Goal: Task Accomplishment & Management: Manage account settings

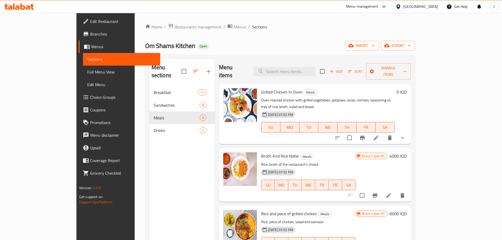
scroll to position [21, 0]
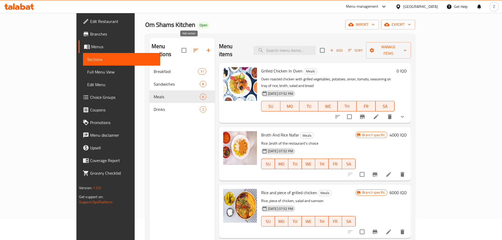
click at [205, 47] on icon "button" at bounding box center [208, 50] width 6 height 6
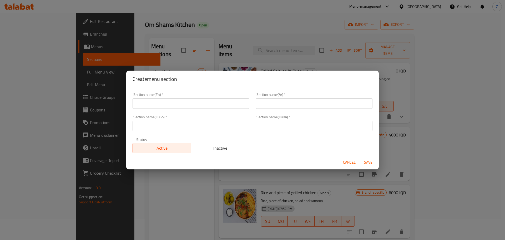
click at [169, 102] on input "text" at bounding box center [191, 103] width 117 height 11
type input "Fatayer"
click at [292, 100] on input "الفطائر" at bounding box center [314, 103] width 117 height 11
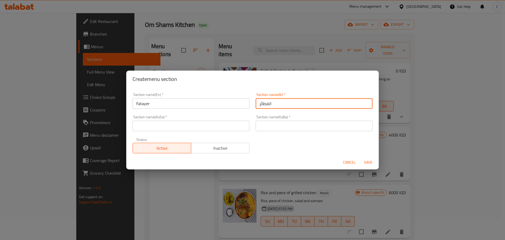
type input "الفطائر"
click at [292, 124] on input "text" at bounding box center [314, 126] width 117 height 11
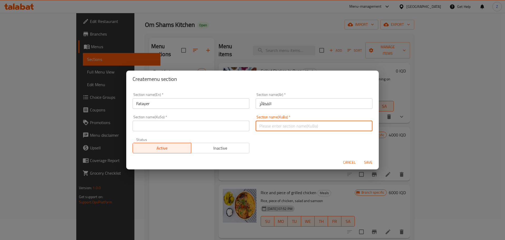
paste input "الفطائر"
type input "الفطائر"
click at [234, 129] on input "text" at bounding box center [191, 126] width 117 height 11
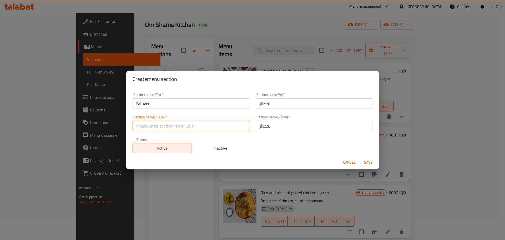
paste input "الفطائر"
type input "الفطائر"
click at [369, 163] on span "Save" at bounding box center [368, 162] width 13 height 7
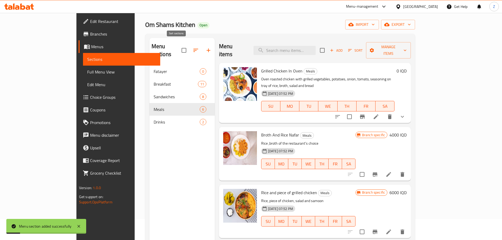
click at [192, 49] on icon "button" at bounding box center [195, 50] width 6 height 6
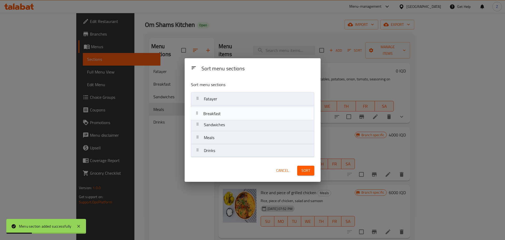
drag, startPoint x: 222, startPoint y: 105, endPoint x: 221, endPoint y: 109, distance: 3.9
click at [221, 109] on nav "Fatayer Breakfast Sandwiches Meals Drinks" at bounding box center [252, 124] width 123 height 65
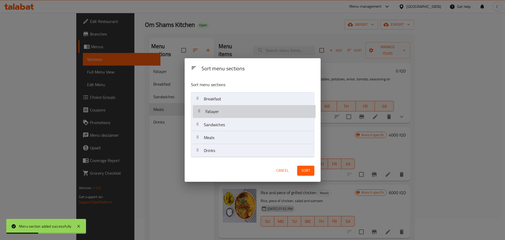
drag, startPoint x: 222, startPoint y: 97, endPoint x: 224, endPoint y: 113, distance: 15.6
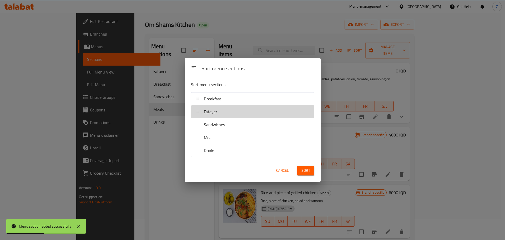
click at [313, 171] on button "Sort" at bounding box center [305, 171] width 17 height 10
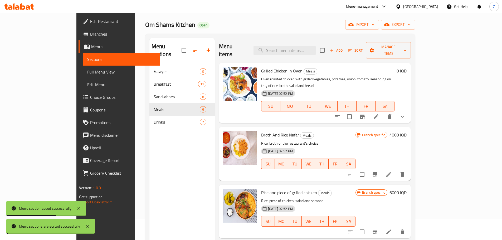
click at [149, 138] on div "Menu sections Fatayer 0 Breakfast 11 Sandwiches 8 Meals 6 Drinks 2" at bounding box center [181, 158] width 65 height 240
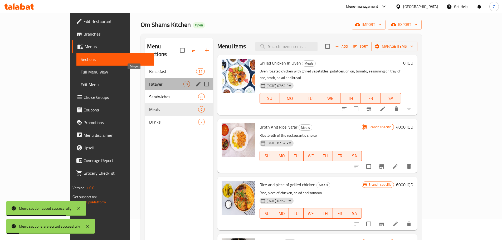
click at [149, 81] on span "Fatayer" at bounding box center [166, 84] width 34 height 6
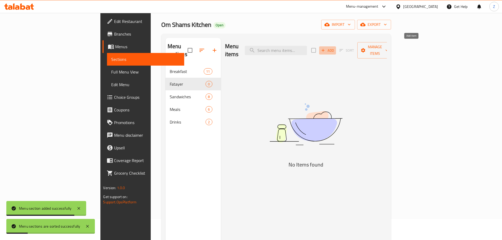
click at [334, 47] on span "Add" at bounding box center [327, 50] width 14 height 6
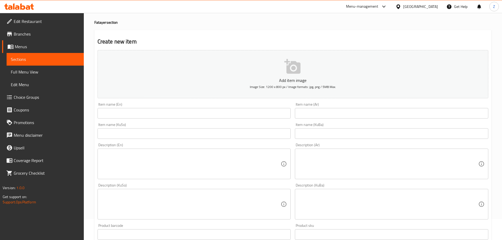
click at [130, 120] on div "Item name (En) Item name (En)" at bounding box center [193, 110] width 197 height 20
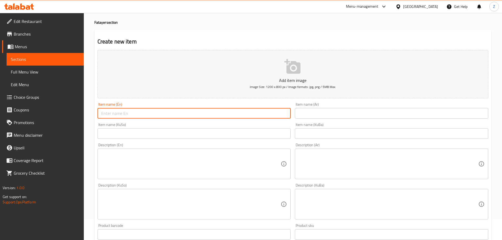
click at [132, 114] on input "text" at bounding box center [193, 113] width 193 height 11
paste input "Mini Pizza"
type input "Mini Pizza"
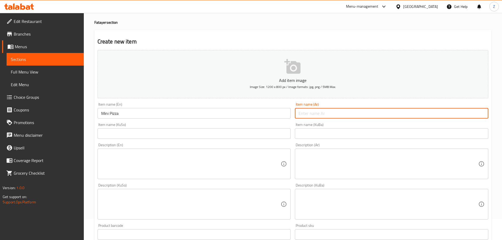
click at [330, 114] on input "text" at bounding box center [391, 113] width 193 height 11
paste input "[PERSON_NAME]"
type input "[PERSON_NAME]"
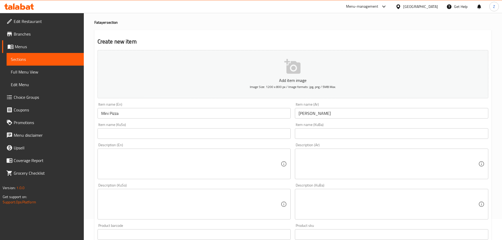
click at [347, 175] on textarea at bounding box center [388, 163] width 180 height 25
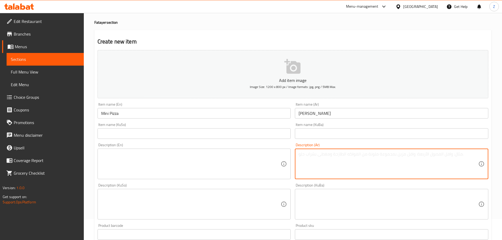
paste textarea "عجينة البيتزا, صلصة البيتزا, زيتون, فلفل وجبنة موزريلا."
type textarea "عجينة البيتزا, صلصة البيتزا, زيتون, فلفل وجبنة موزريلا."
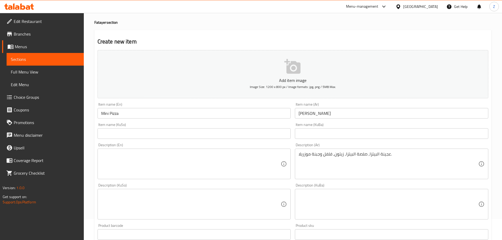
click at [172, 160] on textarea at bounding box center [191, 163] width 180 height 25
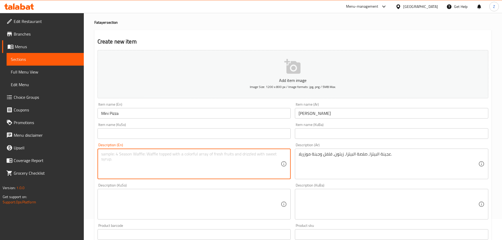
paste textarea "Pizza dough, pizza sauce, olives, peppers, and mozzarella cheese."
type textarea "Pizza dough, pizza sauce, olives, peppers, and mozzarella cheese."
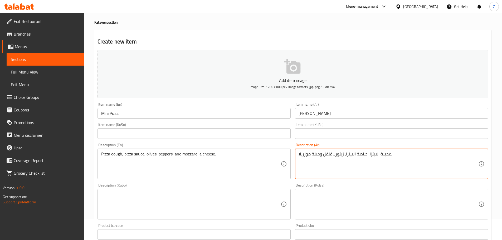
click at [359, 160] on textarea "عجينة البيتزا, صلصة البيتزا, زيتون, فلفل وجبنة موزريلا." at bounding box center [388, 163] width 180 height 25
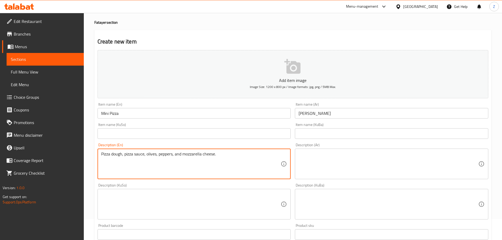
click at [201, 158] on textarea "Pizza dough, pizza sauce, olives, peppers, and mozzarella cheese." at bounding box center [191, 163] width 180 height 25
click at [348, 115] on input "[PERSON_NAME]" at bounding box center [391, 113] width 193 height 11
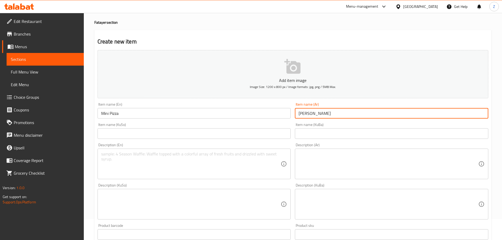
click at [348, 115] on input "[PERSON_NAME]" at bounding box center [391, 113] width 193 height 11
click at [155, 113] on input "Mini Pizza" at bounding box center [193, 113] width 193 height 11
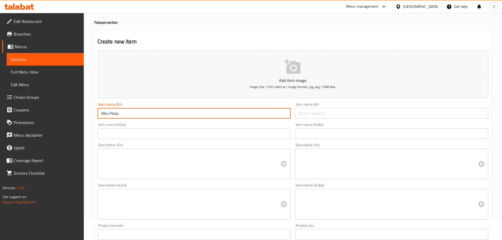
click at [155, 113] on input "Mini Pizza" at bounding box center [193, 113] width 193 height 11
click at [155, 113] on input "text" at bounding box center [193, 113] width 193 height 11
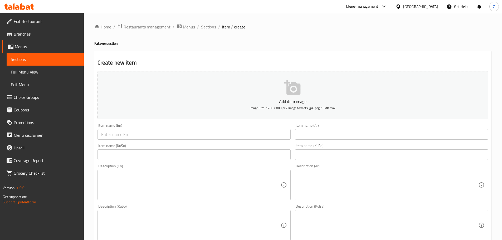
click at [212, 28] on span "Sections" at bounding box center [208, 27] width 15 height 6
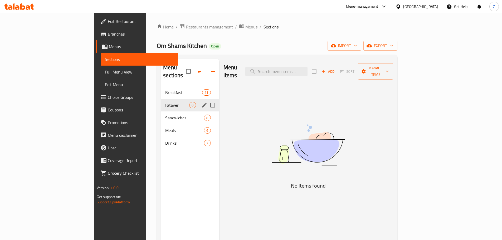
click at [207, 100] on input "Menu sections" at bounding box center [212, 105] width 11 height 11
checkbox input "true"
click at [194, 68] on icon "button" at bounding box center [197, 71] width 6 height 6
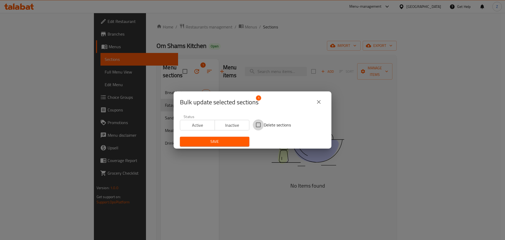
click at [260, 125] on input "Delete sections" at bounding box center [258, 124] width 11 height 11
checkbox input "true"
click at [219, 148] on div "Save" at bounding box center [215, 141] width 76 height 16
click at [222, 141] on span "Save" at bounding box center [214, 141] width 61 height 7
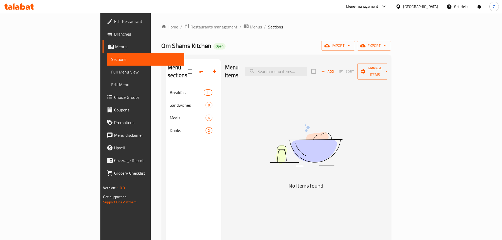
click at [256, 46] on div "Om Shams Kitchen Open import export" at bounding box center [276, 46] width 230 height 10
click at [350, 48] on span "import" at bounding box center [337, 45] width 25 height 7
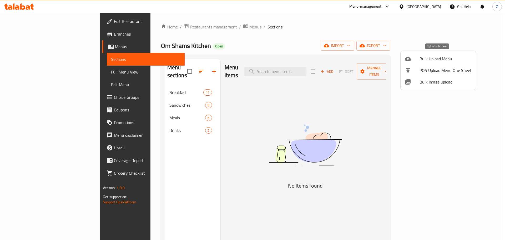
click at [435, 61] on span "Bulk Upload Menu" at bounding box center [446, 59] width 52 height 6
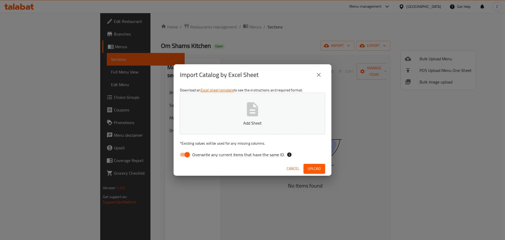
click at [284, 104] on button "Add Sheet" at bounding box center [252, 114] width 145 height 42
click at [187, 153] on input "Overwrite any current items that have the same ID." at bounding box center [187, 155] width 30 height 10
checkbox input "false"
click at [313, 168] on span "Upload" at bounding box center [314, 168] width 13 height 7
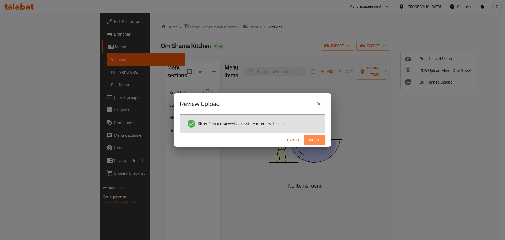
click at [321, 138] on button "Import" at bounding box center [314, 140] width 21 height 10
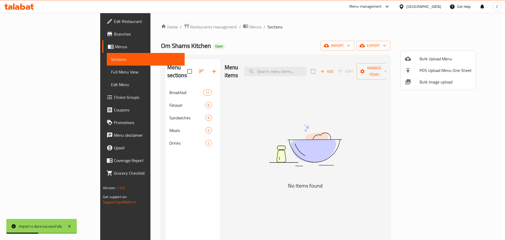
click at [166, 100] on div at bounding box center [252, 120] width 505 height 240
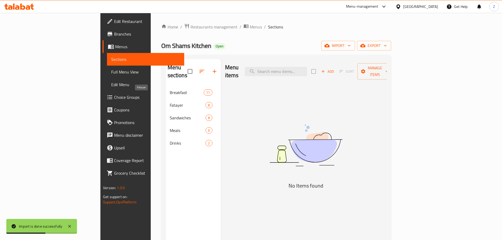
click at [170, 102] on span "Fatayer" at bounding box center [188, 105] width 36 height 6
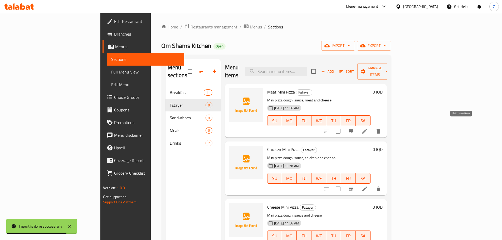
click at [368, 128] on icon at bounding box center [364, 131] width 6 height 6
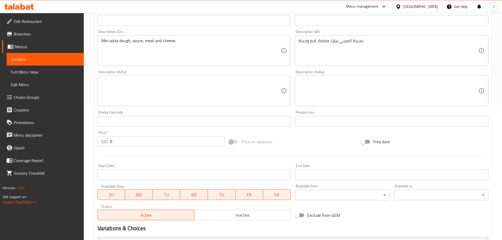
scroll to position [158, 0]
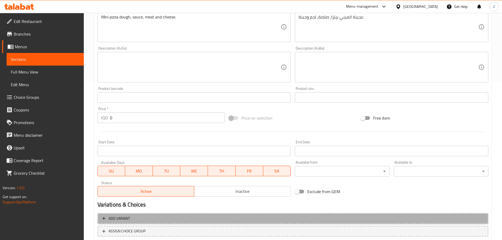
click at [187, 216] on span "Add variant" at bounding box center [292, 218] width 381 height 7
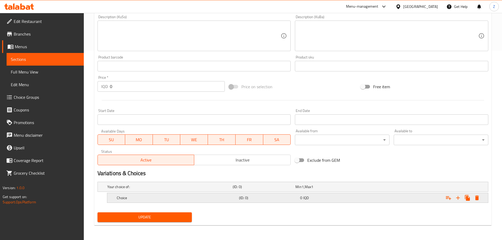
click at [173, 201] on div "Choice" at bounding box center [177, 197] width 122 height 7
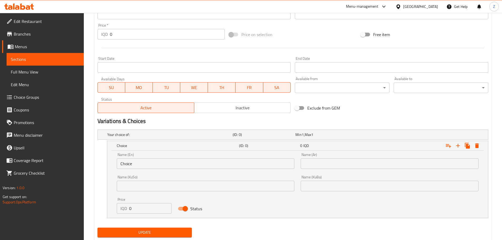
scroll to position [242, 0]
click at [158, 168] on input "Choice" at bounding box center [206, 163] width 178 height 11
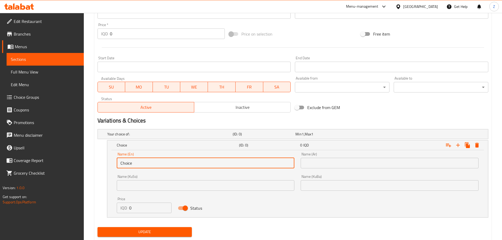
click at [158, 168] on input "Choice" at bounding box center [206, 163] width 178 height 11
type input "Medium"
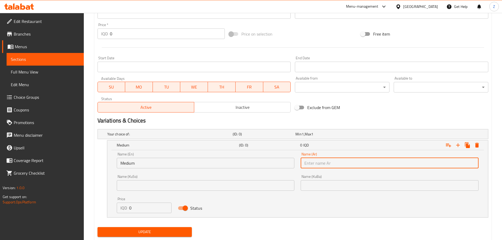
click at [333, 158] on input "text" at bounding box center [389, 163] width 178 height 11
type input "وسط"
click at [149, 210] on input "0" at bounding box center [150, 207] width 43 height 11
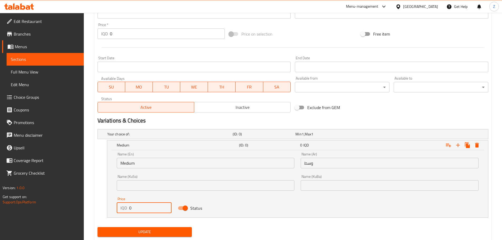
click at [149, 210] on input "0" at bounding box center [150, 207] width 43 height 11
type input "750"
click at [457, 143] on icon "Expand" at bounding box center [457, 145] width 6 height 6
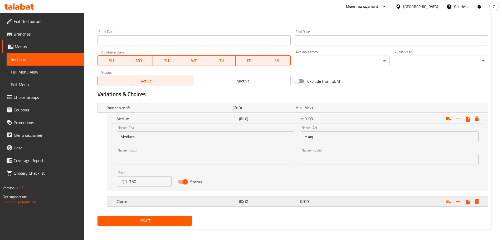
click at [224, 204] on div "Choice" at bounding box center [177, 201] width 122 height 7
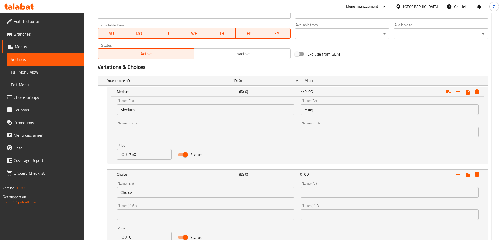
scroll to position [321, 0]
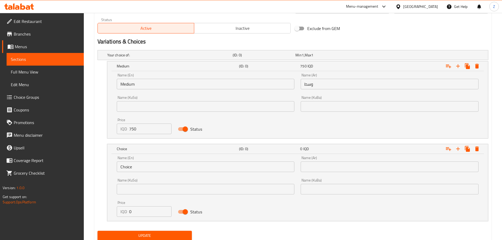
click at [154, 172] on input "Choice" at bounding box center [206, 166] width 178 height 11
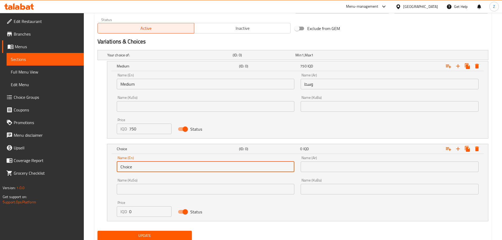
click at [154, 172] on input "Choice" at bounding box center [206, 166] width 178 height 11
type input "Large"
click at [304, 170] on input "text" at bounding box center [389, 166] width 178 height 11
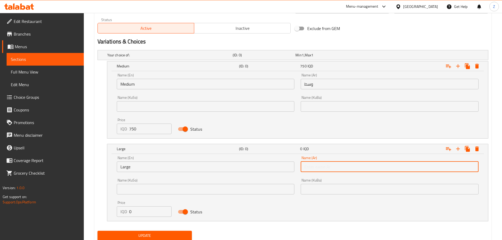
type input "كبير"
click at [150, 210] on input "0" at bounding box center [150, 211] width 43 height 11
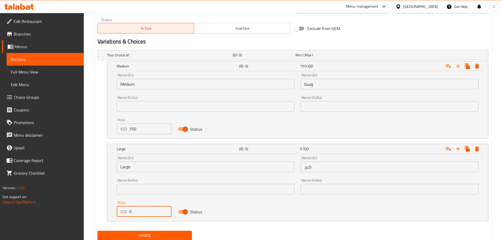
click at [150, 210] on input "0" at bounding box center [150, 211] width 43 height 11
type input "1000"
click at [156, 233] on span "Update" at bounding box center [145, 235] width 86 height 7
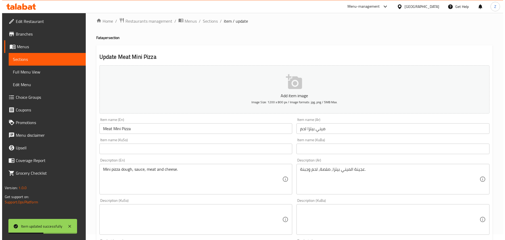
scroll to position [0, 0]
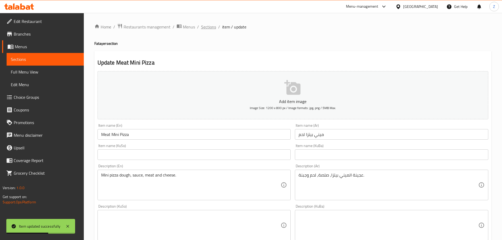
click at [214, 28] on span "Sections" at bounding box center [208, 27] width 15 height 6
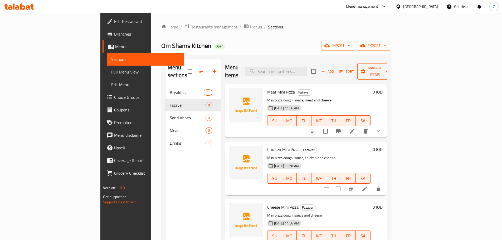
click at [388, 70] on span "Manage items" at bounding box center [374, 71] width 27 height 13
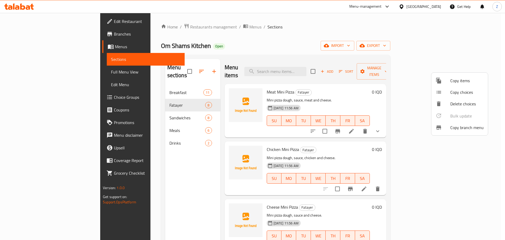
click at [467, 91] on span "Copy choices" at bounding box center [467, 92] width 33 height 6
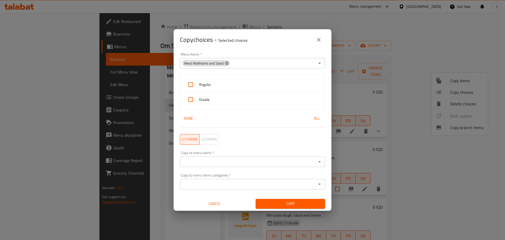
click at [225, 64] on icon at bounding box center [226, 62] width 3 height 3
click at [317, 64] on icon "Open" at bounding box center [320, 63] width 6 height 6
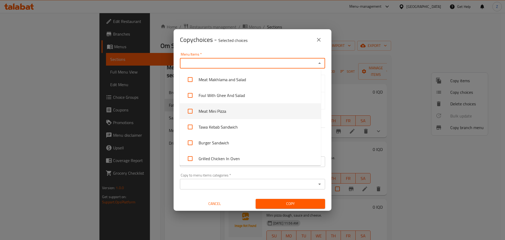
click at [257, 105] on li "Meat Mini Pizza" at bounding box center [250, 111] width 141 height 16
checkbox input "true"
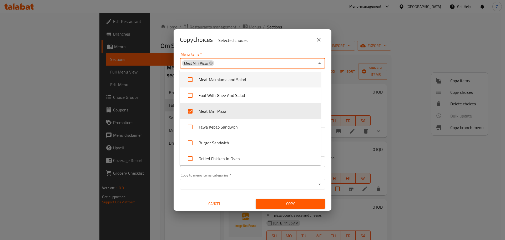
click at [275, 46] on div "Copy choices - Selected choices 0" at bounding box center [252, 39] width 145 height 13
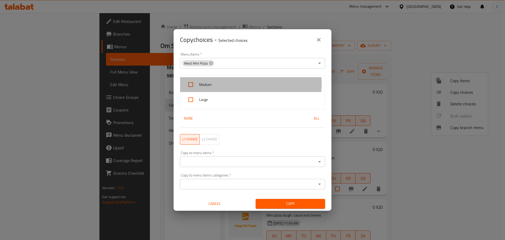
click at [244, 83] on span "Medium" at bounding box center [260, 84] width 122 height 7
checkbox input "true"
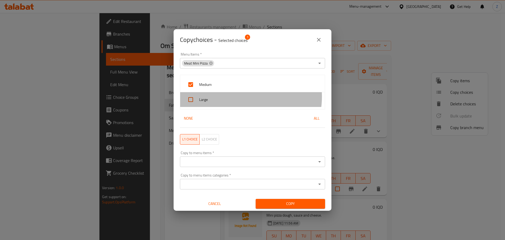
click at [240, 97] on span "Large" at bounding box center [260, 99] width 122 height 7
checkbox input "true"
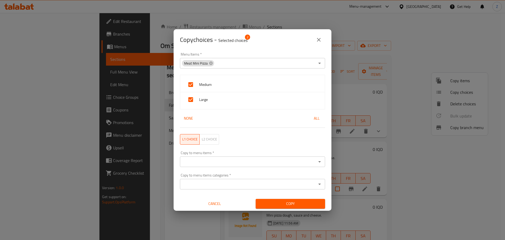
click at [317, 163] on icon "Open" at bounding box center [320, 161] width 6 height 6
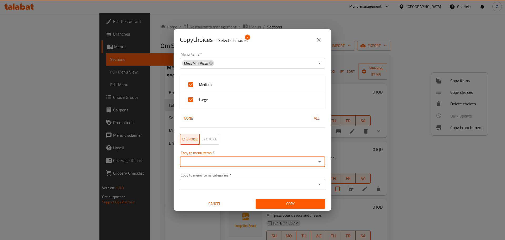
click at [317, 163] on icon "Open" at bounding box center [320, 161] width 6 height 6
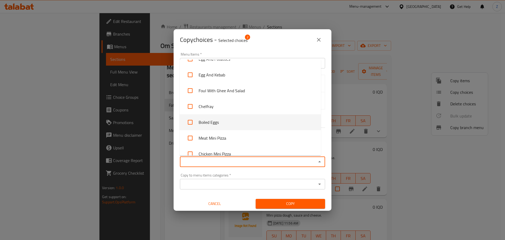
scroll to position [132, 0]
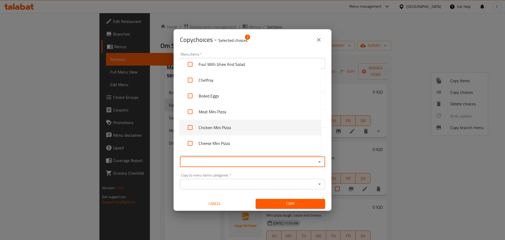
drag, startPoint x: 234, startPoint y: 125, endPoint x: 232, endPoint y: 130, distance: 5.2
click at [234, 125] on li "Chicken Mini Pizza" at bounding box center [250, 128] width 141 height 16
checkbox input "true"
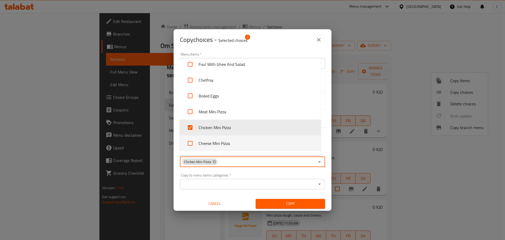
click at [230, 139] on li "Cheese Mini Pizza" at bounding box center [250, 143] width 141 height 16
checkbox input "true"
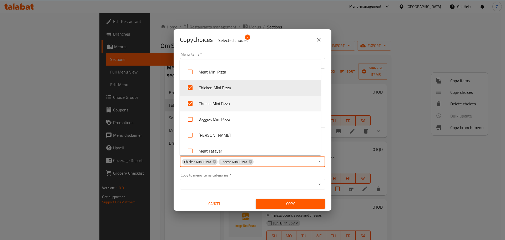
scroll to position [184, 0]
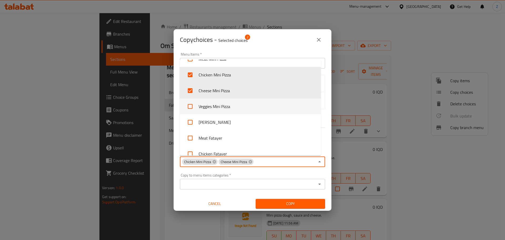
click at [237, 109] on li "Veggies Mini Pizza" at bounding box center [250, 106] width 141 height 16
checkbox input "true"
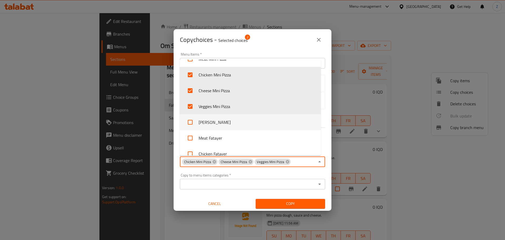
click at [232, 120] on li "[PERSON_NAME]" at bounding box center [250, 122] width 141 height 16
checkbox input "true"
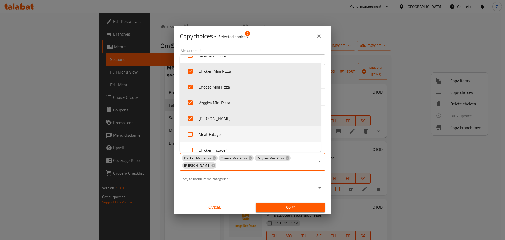
click at [233, 131] on li "Meat Fatayer" at bounding box center [250, 134] width 141 height 16
checkbox input "true"
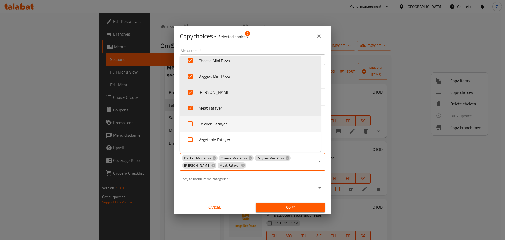
click at [234, 125] on li "Chicken Fatayer" at bounding box center [250, 124] width 141 height 16
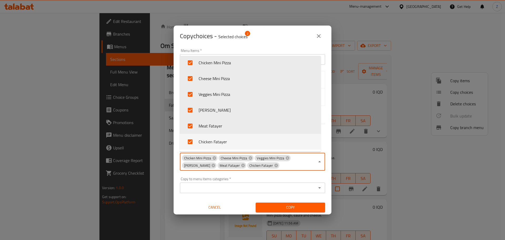
click at [232, 137] on li "Chicken Fatayer" at bounding box center [250, 142] width 141 height 16
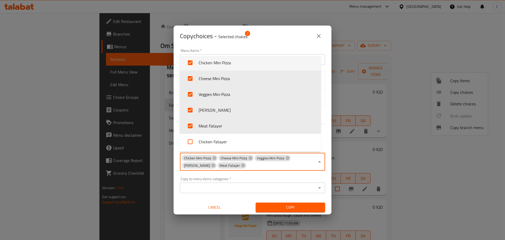
click at [232, 137] on li "Chicken Fatayer" at bounding box center [250, 142] width 141 height 16
checkbox input "true"
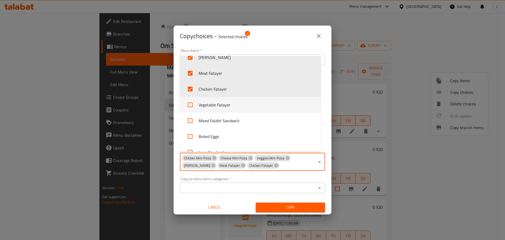
click at [216, 110] on li "Vegetable Fatayer" at bounding box center [250, 105] width 141 height 16
checkbox input "true"
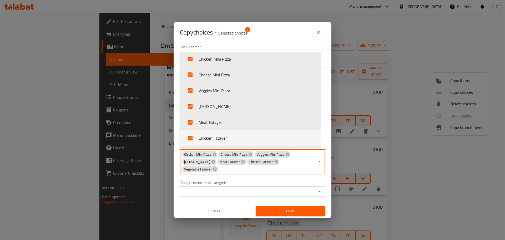
click at [288, 211] on div "Copy choices - Selected choices 2 Menu Items   * Meat Mini Pizza Menu Items * M…" at bounding box center [252, 120] width 505 height 240
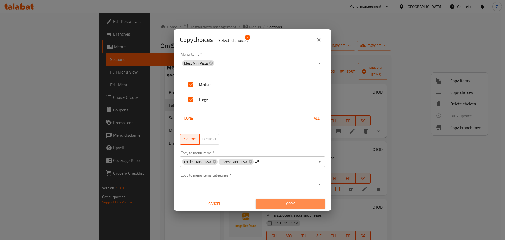
click at [292, 206] on span "Copy" at bounding box center [290, 203] width 61 height 7
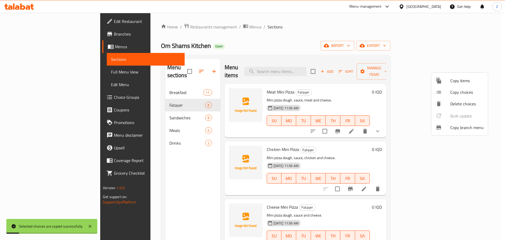
click at [396, 150] on div at bounding box center [252, 120] width 505 height 240
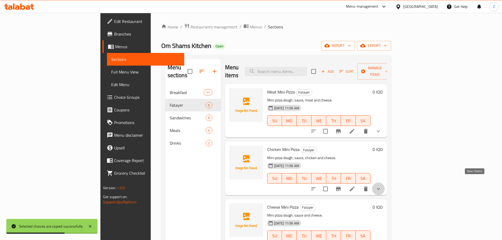
click at [381, 186] on icon "show more" at bounding box center [378, 189] width 6 height 6
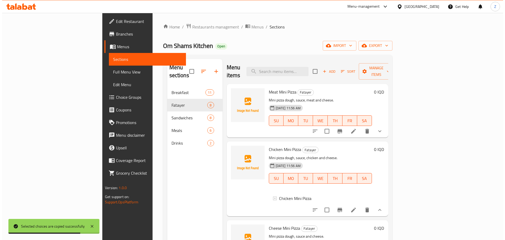
scroll to position [1, 0]
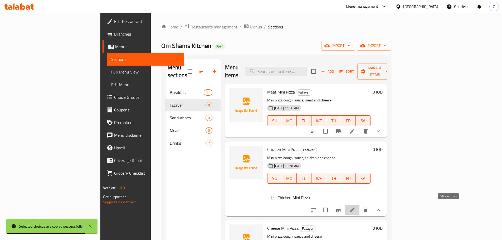
click at [355, 208] on icon at bounding box center [352, 210] width 6 height 6
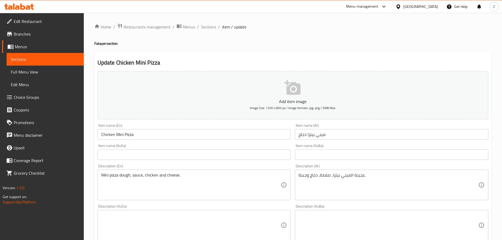
click at [215, 27] on ol "Home / Restaurants management / Menus / Sections / item / update" at bounding box center [292, 26] width 397 height 7
click at [209, 29] on span "Sections" at bounding box center [208, 27] width 15 height 6
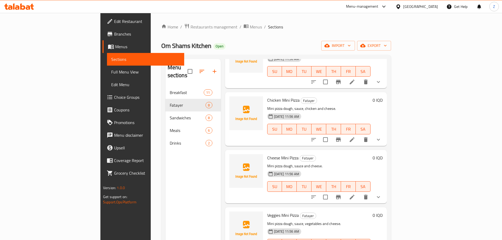
scroll to position [53, 0]
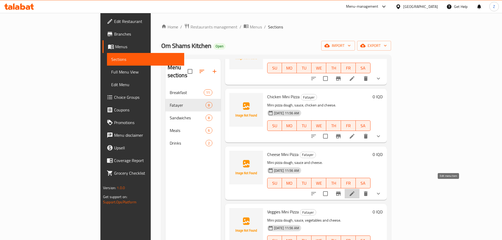
click at [355, 190] on icon at bounding box center [352, 193] width 6 height 6
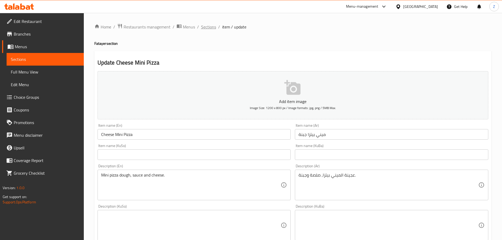
click at [215, 27] on span "Sections" at bounding box center [208, 27] width 15 height 6
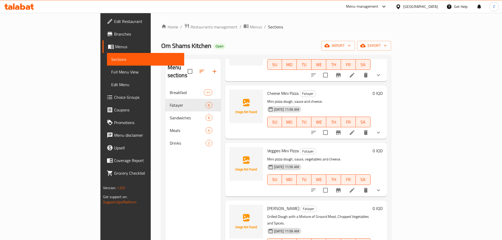
scroll to position [132, 0]
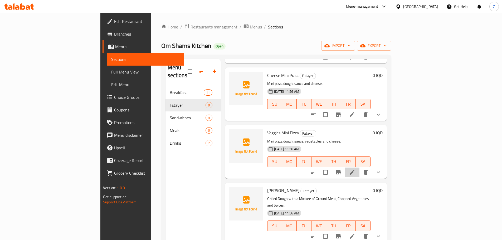
click at [359, 167] on li at bounding box center [351, 171] width 15 height 9
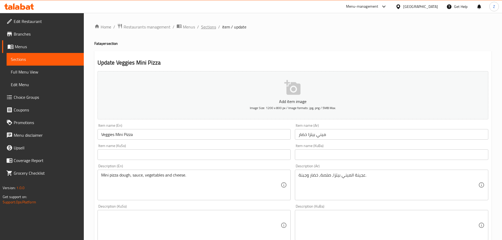
click at [201, 25] on span "Sections" at bounding box center [208, 27] width 15 height 6
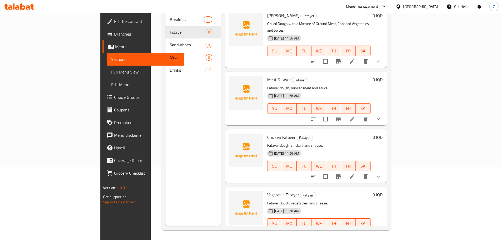
scroll to position [74, 0]
click at [355, 230] on icon at bounding box center [352, 233] width 6 height 6
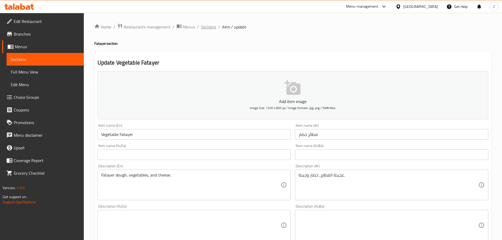
click at [206, 27] on span "Sections" at bounding box center [208, 27] width 15 height 6
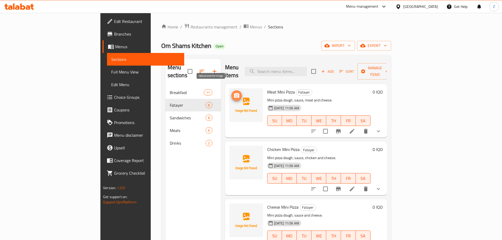
click at [231, 90] on button "upload picture" at bounding box center [236, 95] width 11 height 11
click at [190, 26] on span "Restaurants management" at bounding box center [213, 27] width 47 height 6
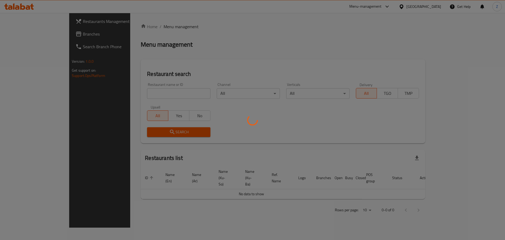
click at [146, 89] on div at bounding box center [252, 120] width 505 height 240
click at [148, 95] on div at bounding box center [252, 120] width 505 height 240
click at [161, 96] on div at bounding box center [252, 120] width 505 height 240
click at [163, 94] on div at bounding box center [252, 120] width 505 height 240
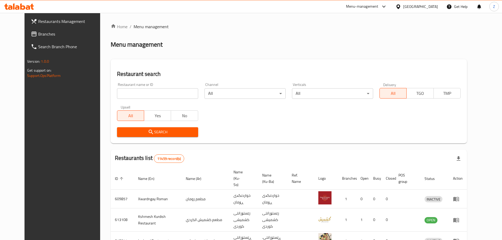
click at [170, 95] on input "search" at bounding box center [157, 93] width 81 height 11
paste input "662250"
type input "662250"
drag, startPoint x: 174, startPoint y: 138, endPoint x: 172, endPoint y: 132, distance: 5.6
click at [172, 132] on span "Search" at bounding box center [157, 132] width 73 height 7
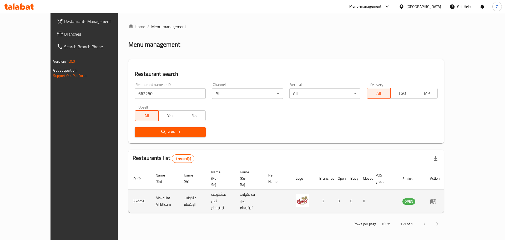
click at [436, 200] on icon "enhanced table" at bounding box center [435, 201] width 2 height 2
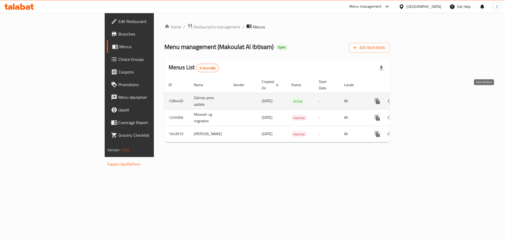
click at [419, 98] on icon "enhanced table" at bounding box center [416, 101] width 6 height 6
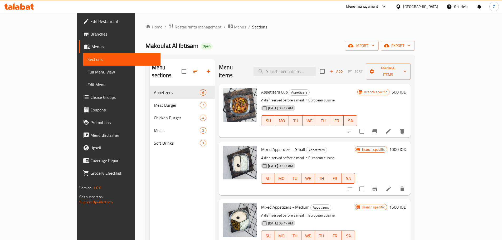
scroll to position [26, 0]
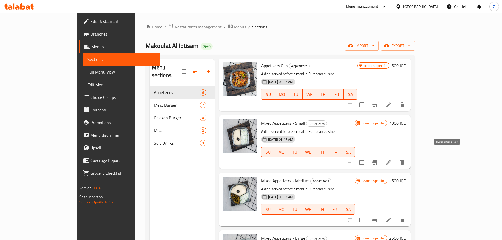
click at [378, 159] on icon "Branch-specific-item" at bounding box center [374, 162] width 6 height 6
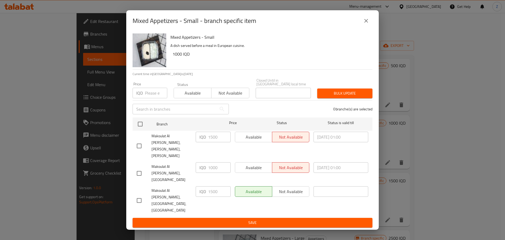
click at [368, 31] on div "Mixed Appetizers - Small - branch specific item" at bounding box center [252, 20] width 253 height 21
click at [368, 24] on icon "close" at bounding box center [366, 21] width 6 height 6
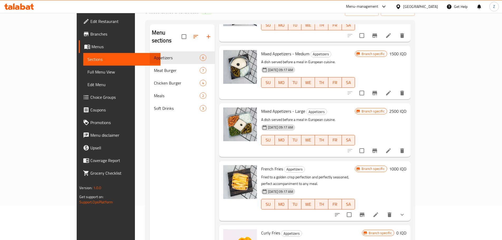
scroll to position [0, 0]
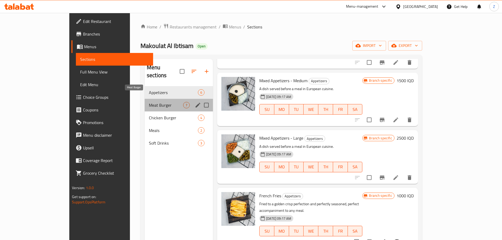
click at [149, 102] on span "Meat Burger" at bounding box center [166, 105] width 34 height 6
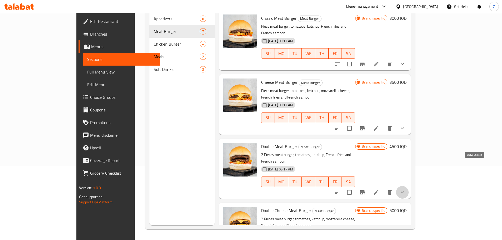
click at [405, 189] on icon "show more" at bounding box center [402, 192] width 6 height 6
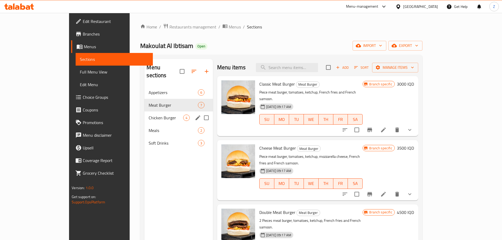
click at [148, 115] on span "Chicken Burger" at bounding box center [165, 118] width 34 height 6
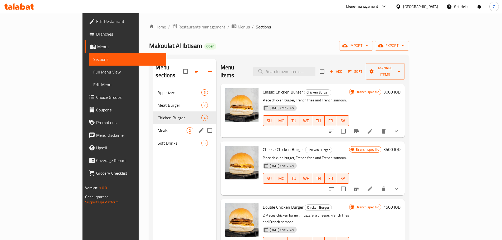
click at [157, 127] on span "Meals" at bounding box center [171, 130] width 29 height 6
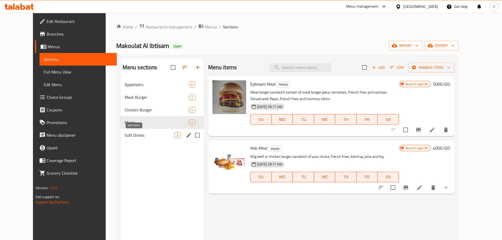
click at [127, 132] on span "Soft Drinks" at bounding box center [149, 135] width 49 height 6
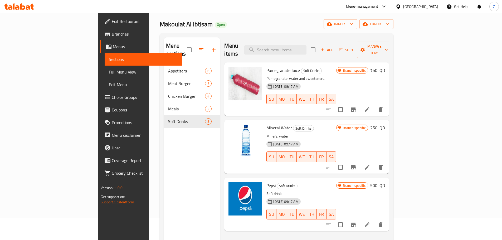
scroll to position [21, 0]
drag, startPoint x: 316, startPoint y: 182, endPoint x: 316, endPoint y: 186, distance: 3.4
click at [316, 186] on div "Pepsi Soft Drinks Soft drink [DATE] 09:17 AM SU MO TU WE TH FR SA" at bounding box center [301, 204] width 74 height 49
click at [316, 197] on div "[DATE] 09:17 AM SU MO TU WE TH FR SA" at bounding box center [301, 211] width 74 height 28
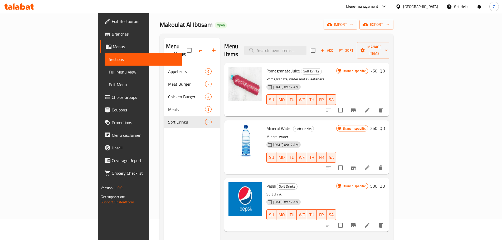
click at [315, 191] on p "Soft drink" at bounding box center [301, 194] width 70 height 7
click at [336, 191] on p "Soft drink" at bounding box center [301, 194] width 70 height 7
click at [295, 139] on div "[DATE] 09:17 AM SU MO TU WE TH FR SA" at bounding box center [301, 153] width 74 height 28
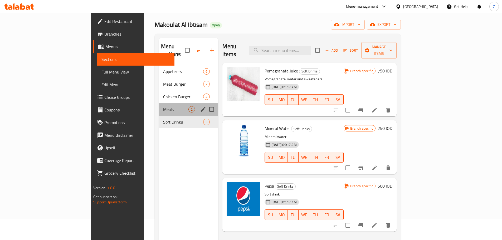
click at [159, 103] on div "Meals 2" at bounding box center [188, 109] width 59 height 13
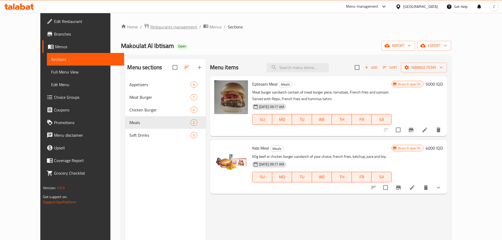
click at [153, 28] on span "Restaurants management" at bounding box center [173, 27] width 47 height 6
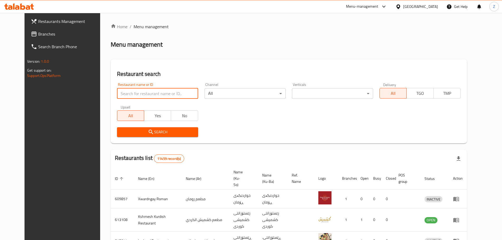
click at [166, 96] on input "search" at bounding box center [157, 93] width 81 height 11
paste input "653286"
type input "653286"
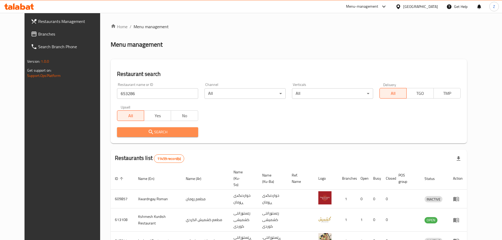
click at [161, 135] on span "Search" at bounding box center [157, 132] width 73 height 7
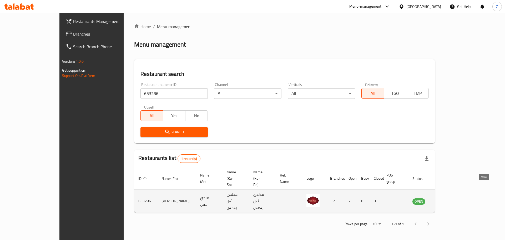
click at [447, 199] on icon "enhanced table" at bounding box center [444, 201] width 6 height 4
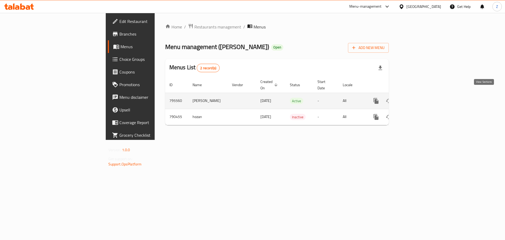
click at [421, 95] on link "enhanced table" at bounding box center [414, 101] width 13 height 13
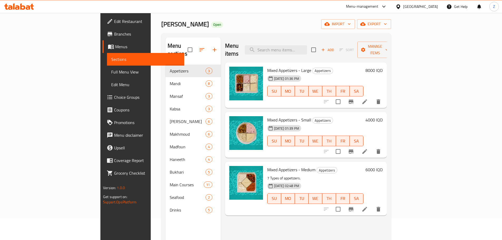
scroll to position [21, 0]
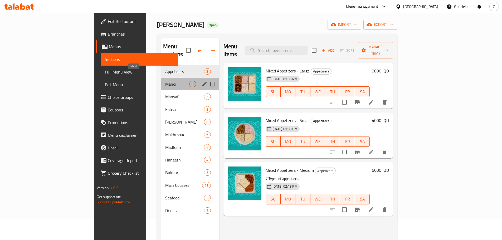
click at [165, 81] on span "Mandi" at bounding box center [177, 84] width 24 height 6
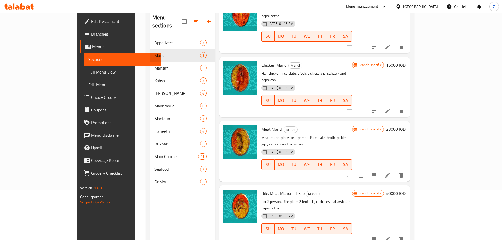
scroll to position [74, 0]
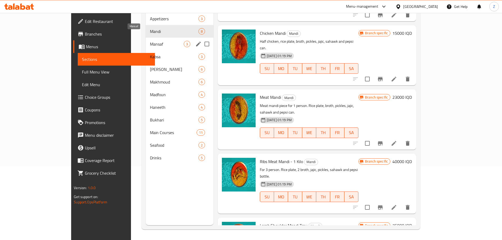
click at [150, 41] on span "Mansaf" at bounding box center [166, 44] width 33 height 6
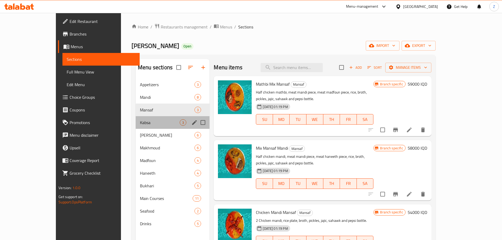
click at [136, 119] on div "Kabsa 3" at bounding box center [173, 122] width 74 height 13
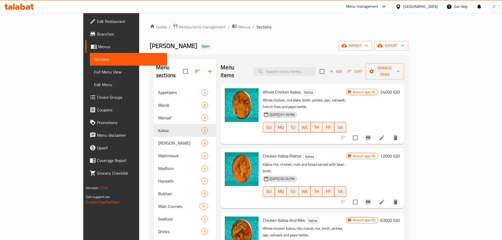
scroll to position [74, 0]
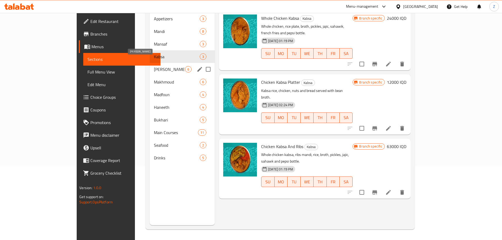
click at [154, 66] on span "[PERSON_NAME]" at bounding box center [169, 69] width 31 height 6
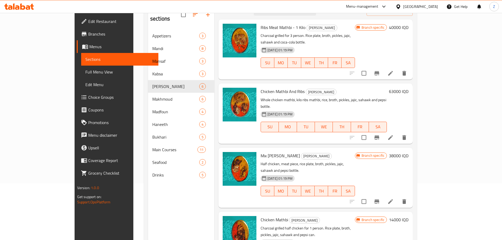
scroll to position [47, 0]
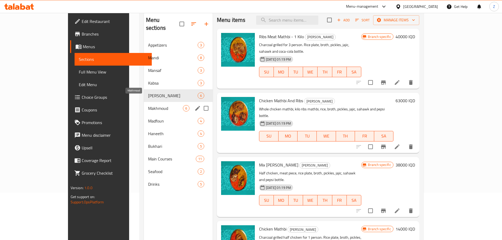
click at [148, 105] on span "Makhmoud" at bounding box center [165, 108] width 35 height 6
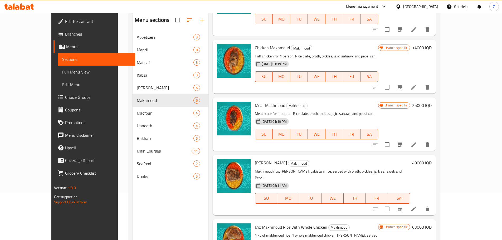
scroll to position [118, 0]
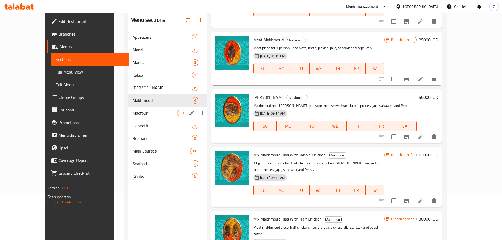
click at [144, 118] on div "Madfoun 4" at bounding box center [167, 113] width 78 height 13
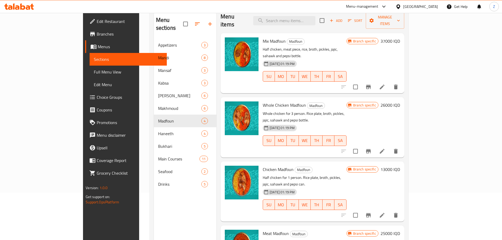
scroll to position [74, 0]
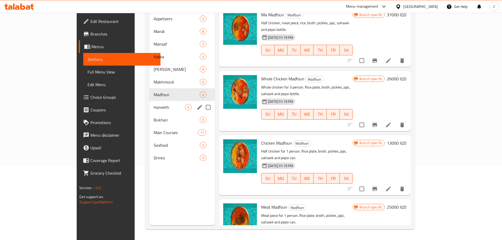
click at [149, 103] on div "Haneeth 4" at bounding box center [181, 107] width 65 height 13
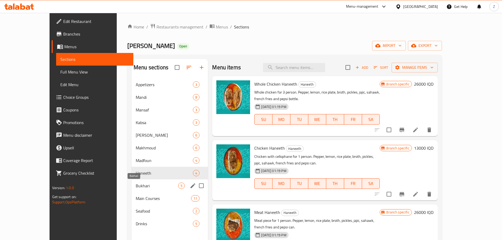
click at [136, 183] on span "Bukhari" at bounding box center [157, 185] width 42 height 6
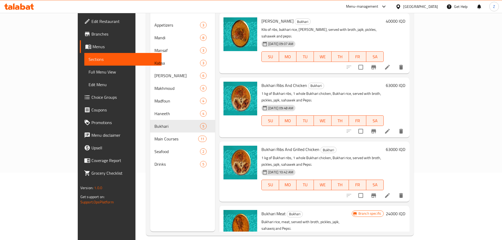
scroll to position [74, 0]
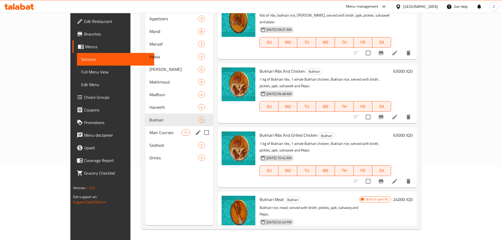
click at [149, 129] on span "Main Courses" at bounding box center [165, 132] width 32 height 6
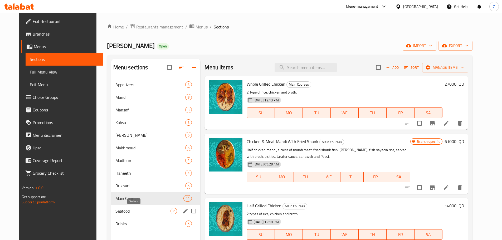
click at [125, 210] on span "Seafood" at bounding box center [142, 211] width 55 height 6
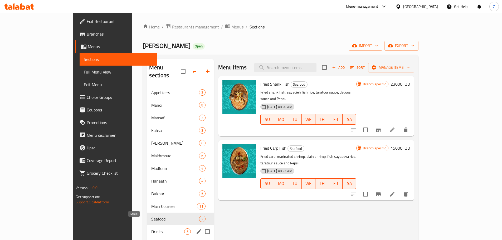
click at [151, 228] on span "Drinks" at bounding box center [167, 231] width 33 height 6
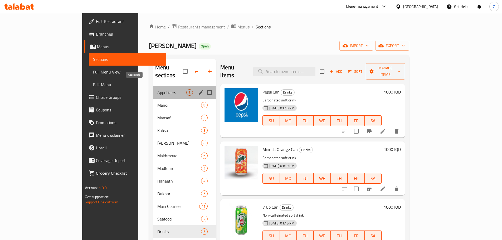
click at [157, 89] on span "Appetizers" at bounding box center [171, 92] width 29 height 6
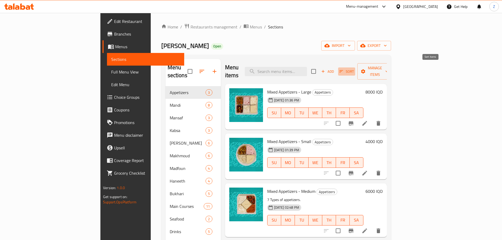
click at [354, 68] on span "Sort" at bounding box center [346, 71] width 14 height 6
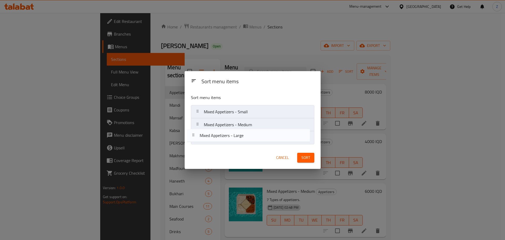
drag, startPoint x: 246, startPoint y: 109, endPoint x: 242, endPoint y: 138, distance: 29.3
click at [242, 138] on nav "Mixed Appetizers - Large Mixed Appetizers - Small Mixed Appetizers - Medium" at bounding box center [252, 124] width 123 height 39
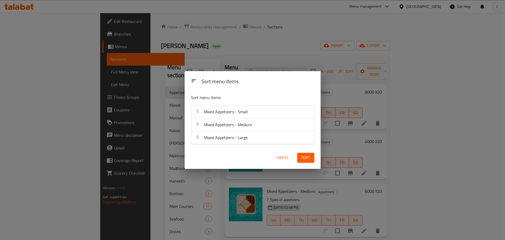
click at [301, 159] on button "Sort" at bounding box center [305, 158] width 17 height 10
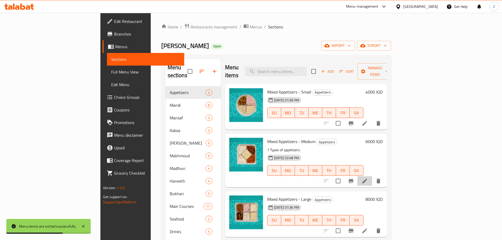
click at [372, 176] on li at bounding box center [364, 180] width 15 height 9
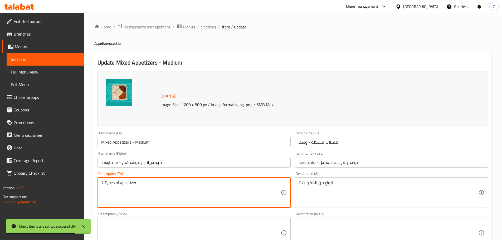
drag, startPoint x: 102, startPoint y: 184, endPoint x: 97, endPoint y: 184, distance: 5.8
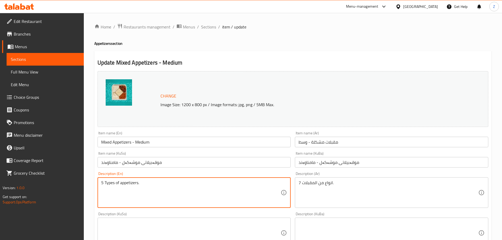
type textarea "5 Types of appetizers."
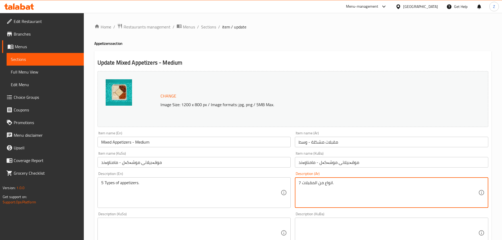
drag, startPoint x: 302, startPoint y: 184, endPoint x: 295, endPoint y: 182, distance: 6.6
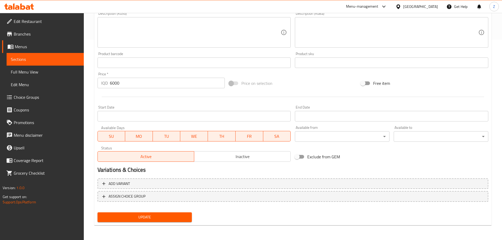
type textarea "5 انواع من المقبلات."
click at [163, 221] on button "Update" at bounding box center [144, 217] width 95 height 10
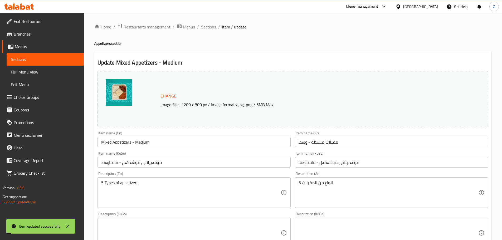
click at [209, 28] on span "Sections" at bounding box center [208, 27] width 15 height 6
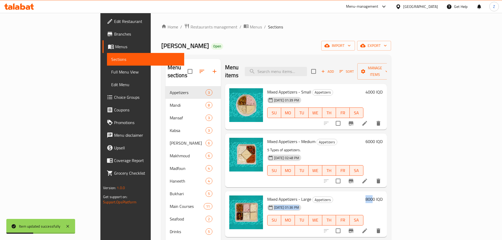
drag, startPoint x: 464, startPoint y: 189, endPoint x: 474, endPoint y: 201, distance: 15.9
click at [386, 201] on div "Menu items Add Sort Manage items Mixed Appetizers - Small Appetizers [DATE] 01:…" at bounding box center [304, 179] width 166 height 240
click at [382, 201] on div "8000 IQD" at bounding box center [372, 213] width 19 height 37
drag, startPoint x: 474, startPoint y: 201, endPoint x: 473, endPoint y: 197, distance: 3.7
click at [382, 197] on div "8000 IQD" at bounding box center [372, 213] width 19 height 37
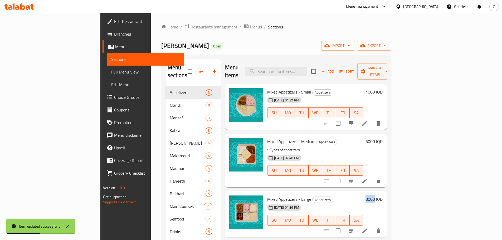
click at [382, 197] on div "8000 IQD" at bounding box center [372, 213] width 19 height 37
click at [382, 198] on div "8000 IQD" at bounding box center [372, 213] width 19 height 37
click at [382, 203] on div "8000 IQD" at bounding box center [372, 213] width 19 height 37
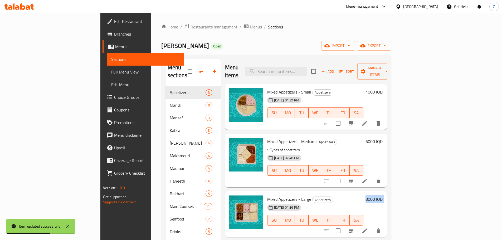
click at [382, 203] on div "8000 IQD" at bounding box center [372, 213] width 19 height 37
click at [382, 206] on div "8000 IQD" at bounding box center [372, 213] width 19 height 37
click at [386, 133] on div "Mixed Appetizers - Medium Appetizers 5 Types of appetizers. [DATE] 02:48 PM SU …" at bounding box center [306, 159] width 162 height 53
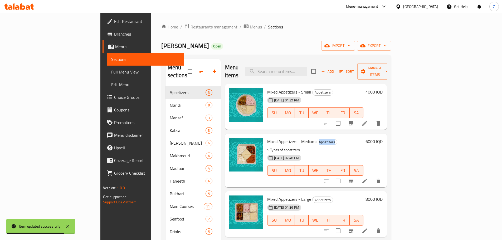
drag, startPoint x: 456, startPoint y: 127, endPoint x: 466, endPoint y: 138, distance: 14.4
click at [386, 138] on div "Mixed Appetizers - Medium Appetizers 5 Types of appetizers. [DATE] 02:48 PM SU …" at bounding box center [306, 159] width 162 height 53
click at [382, 138] on div "6000 IQD" at bounding box center [372, 160] width 19 height 45
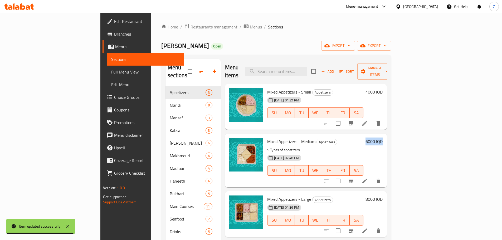
click at [382, 141] on div "6000 IQD" at bounding box center [372, 160] width 19 height 45
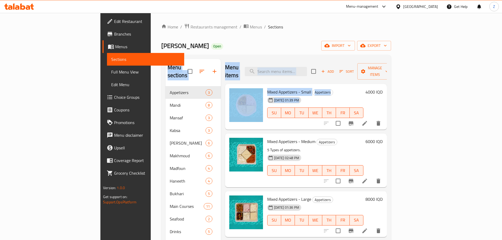
drag, startPoint x: 261, startPoint y: 46, endPoint x: 300, endPoint y: 108, distance: 72.9
click at [300, 108] on div "Home / Restaurants management / Menus / Sections [PERSON_NAME] Open import expo…" at bounding box center [276, 163] width 230 height 280
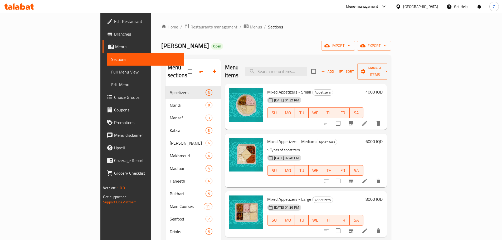
click at [322, 136] on div "Mixed Appetizers - Medium Appetizers 5 Types of appetizers. [DATE] 02:48 PM SU …" at bounding box center [315, 160] width 100 height 49
drag, startPoint x: 335, startPoint y: 144, endPoint x: 336, endPoint y: 148, distance: 3.7
click at [336, 152] on div "[DATE] 02:48 PM SU MO TU WE TH FR SA" at bounding box center [315, 166] width 100 height 28
drag, startPoint x: 336, startPoint y: 148, endPoint x: 335, endPoint y: 131, distance: 16.9
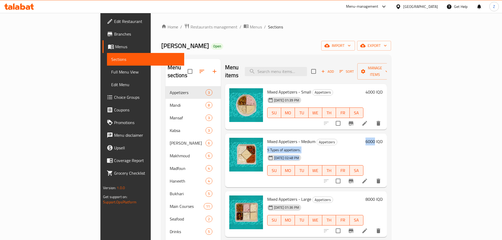
click at [335, 136] on div "Mixed Appetizers - Medium Appetizers 5 Types of appetizers. [DATE] 02:48 PM SU …" at bounding box center [315, 160] width 100 height 49
click at [335, 138] on h6 "Mixed Appetizers - Medium Appetizers" at bounding box center [315, 141] width 96 height 7
drag, startPoint x: 336, startPoint y: 128, endPoint x: 342, endPoint y: 151, distance: 24.2
click at [342, 151] on div "Mixed Appetizers - Medium Appetizers 5 Types of appetizers. [DATE] 02:48 PM SU …" at bounding box center [315, 160] width 100 height 49
click at [351, 137] on div "Mixed Appetizers - Medium Appetizers 5 Types of appetizers. [DATE] 02:48 PM SU …" at bounding box center [315, 160] width 100 height 49
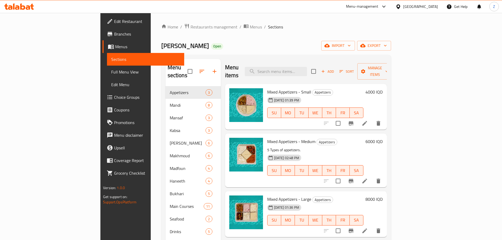
click at [360, 147] on p "5 Types of appetizers." at bounding box center [315, 150] width 96 height 7
click at [386, 191] on div "Mixed Appetizers - Large Appetizers [DATE] 01:36 PM SU MO TU WE TH FR SA 8000 I…" at bounding box center [306, 214] width 162 height 46
drag, startPoint x: 466, startPoint y: 189, endPoint x: 473, endPoint y: 200, distance: 13.3
click at [382, 200] on div "8000 IQD" at bounding box center [372, 213] width 19 height 37
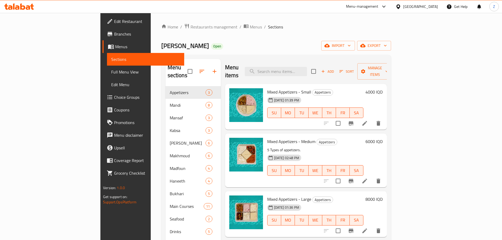
click at [382, 200] on div "8000 IQD" at bounding box center [372, 213] width 19 height 37
click at [382, 199] on div "8000 IQD" at bounding box center [372, 213] width 19 height 37
click at [382, 196] on div "8000 IQD" at bounding box center [372, 213] width 19 height 37
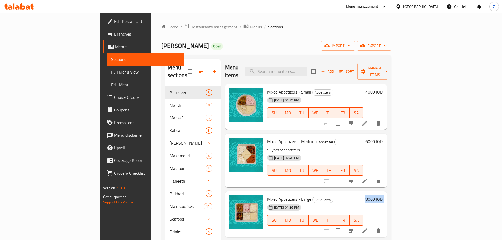
click at [382, 196] on div "8000 IQD" at bounding box center [372, 213] width 19 height 37
click at [382, 198] on div "8000 IQD" at bounding box center [372, 213] width 19 height 37
click at [367, 228] on icon at bounding box center [364, 230] width 5 height 5
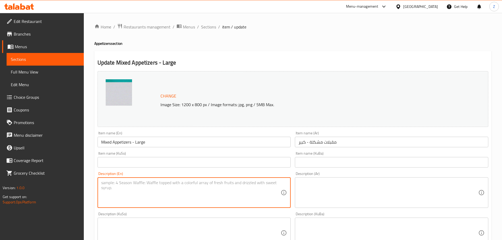
click at [226, 184] on textarea at bounding box center [191, 192] width 180 height 25
click at [226, 183] on textarea at bounding box center [191, 192] width 180 height 25
type textarea "6 mixed appetizers."
click at [339, 202] on textarea at bounding box center [388, 192] width 180 height 25
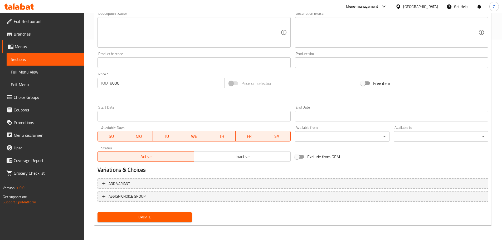
type textarea "6 انواع مقبلات مشكلة."
click at [185, 216] on span "Update" at bounding box center [145, 217] width 86 height 7
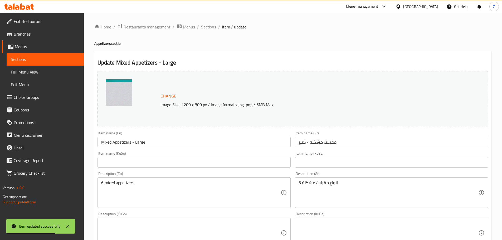
click at [209, 28] on span "Sections" at bounding box center [208, 27] width 15 height 6
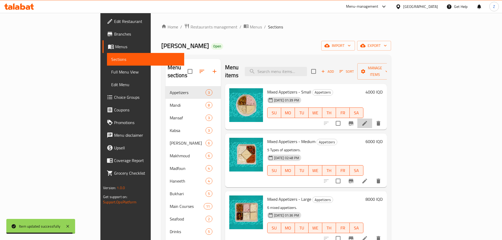
click at [372, 119] on li at bounding box center [364, 122] width 15 height 9
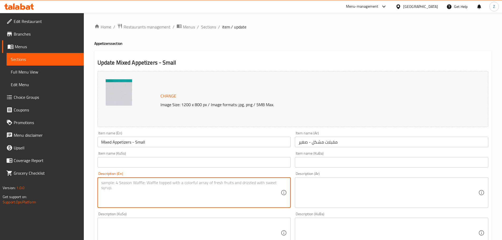
click at [177, 186] on textarea at bounding box center [191, 192] width 180 height 25
click at [159, 197] on textarea "4 types of mixed appetizers." at bounding box center [191, 192] width 180 height 25
type textarea "4 types of mixed appetizers."
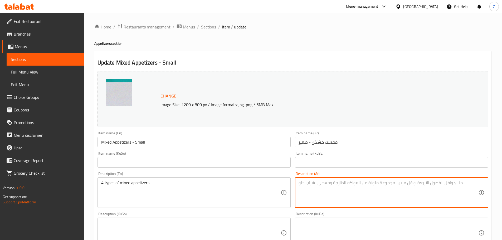
click at [348, 191] on textarea at bounding box center [388, 192] width 180 height 25
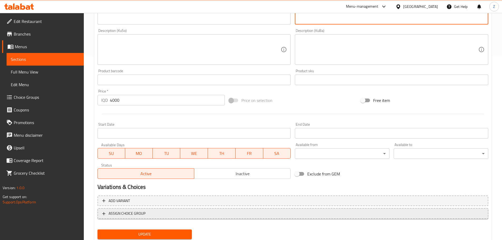
scroll to position [200, 0]
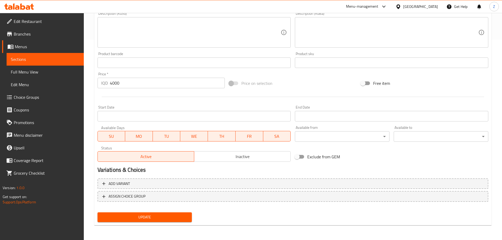
type textarea "4 انواع مقبلات مشكلة."
click at [153, 222] on button "Update" at bounding box center [144, 217] width 95 height 10
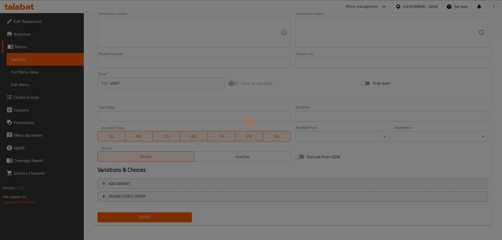
click at [155, 219] on div at bounding box center [251, 120] width 502 height 240
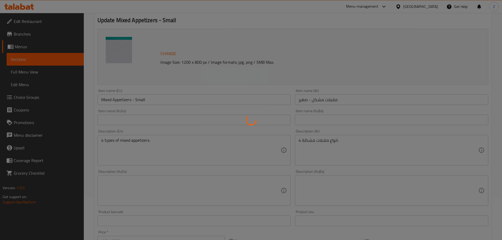
scroll to position [0, 0]
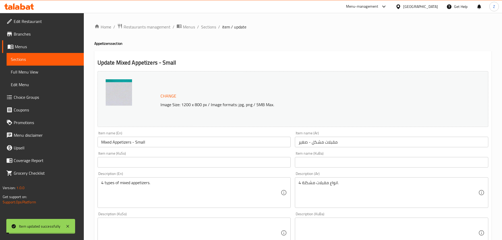
click at [207, 31] on div "Home / Restaurants management / Menus / Sections / item / update Appetizers sec…" at bounding box center [292, 226] width 397 height 406
click at [207, 28] on span "Sections" at bounding box center [208, 27] width 15 height 6
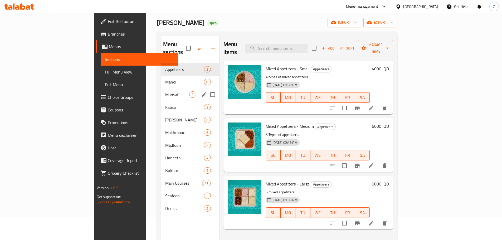
scroll to position [21, 0]
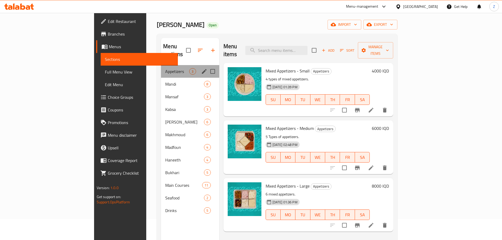
click at [161, 69] on div "Appetizers 3" at bounding box center [190, 71] width 58 height 13
click at [165, 81] on span "Mandi" at bounding box center [177, 84] width 24 height 6
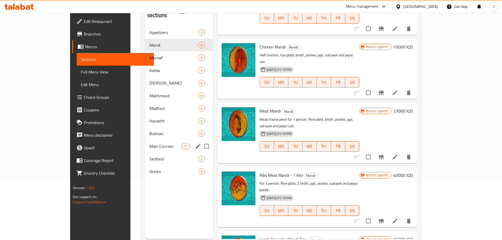
scroll to position [47, 0]
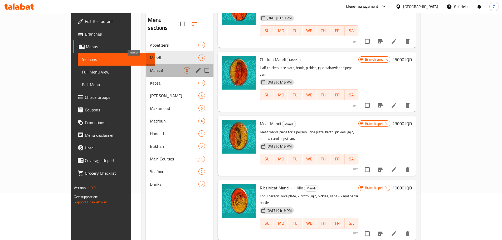
click at [150, 67] on span "Mansaf" at bounding box center [166, 70] width 33 height 6
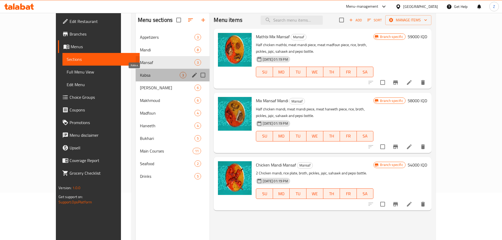
click at [140, 72] on span "Kabsa" at bounding box center [160, 75] width 40 height 6
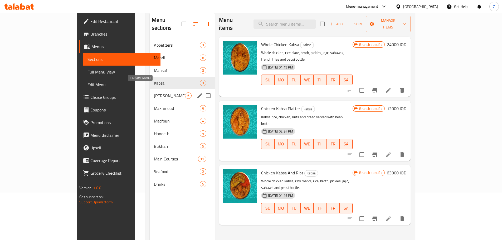
click at [154, 92] on span "[PERSON_NAME]" at bounding box center [169, 95] width 31 height 6
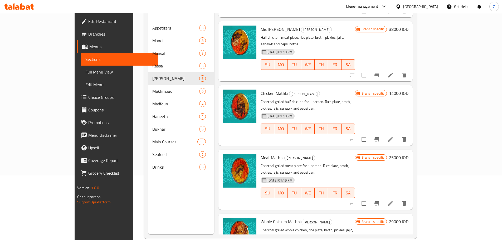
scroll to position [74, 0]
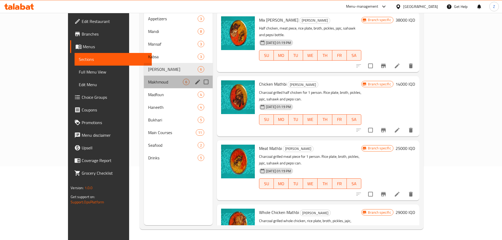
click at [144, 77] on div "Makhmoud 6" at bounding box center [178, 82] width 69 height 13
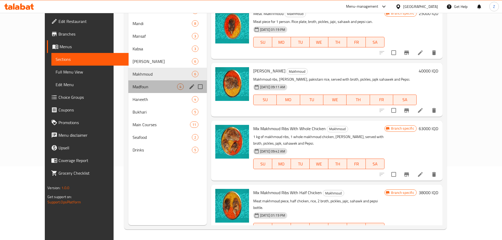
click at [128, 81] on div "Madfoun 4" at bounding box center [167, 86] width 78 height 13
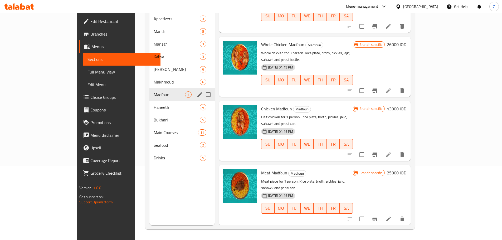
scroll to position [3, 0]
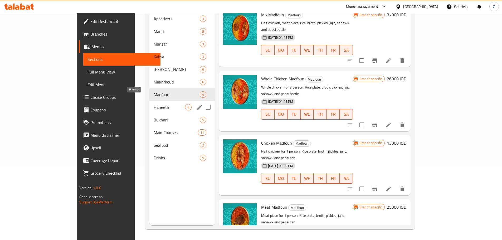
click at [153, 104] on span "Haneeth" at bounding box center [168, 107] width 31 height 6
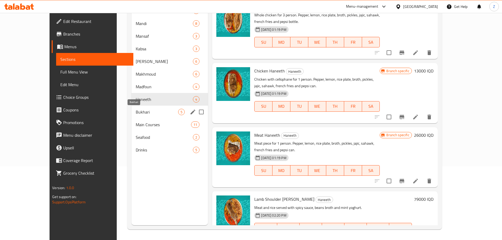
click at [131, 115] on div "Bukhari 5" at bounding box center [169, 112] width 76 height 13
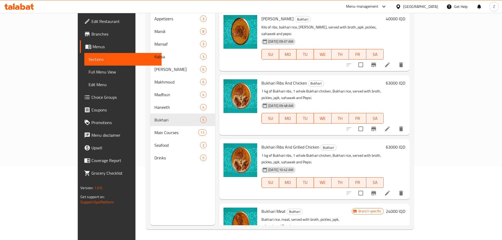
scroll to position [61, 0]
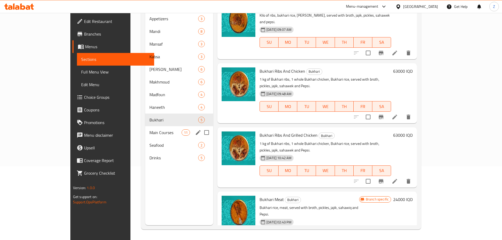
click at [150, 126] on div "Main Courses 11" at bounding box center [179, 132] width 68 height 13
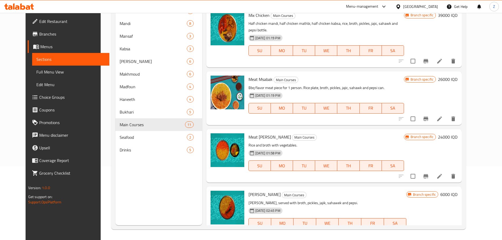
scroll to position [413, 0]
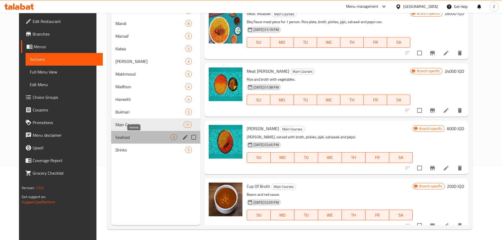
click at [129, 138] on span "Seafood" at bounding box center [142, 137] width 55 height 6
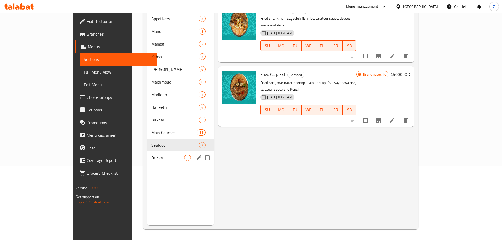
click at [151, 155] on span "Drinks" at bounding box center [167, 158] width 33 height 6
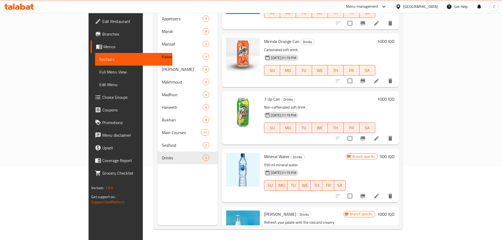
scroll to position [61, 0]
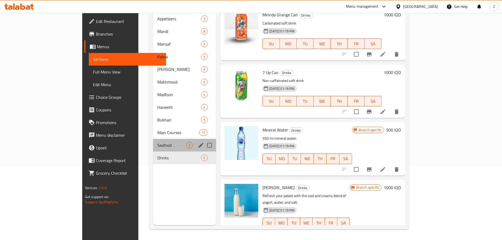
click at [153, 142] on div "Seafood 2" at bounding box center [184, 145] width 63 height 13
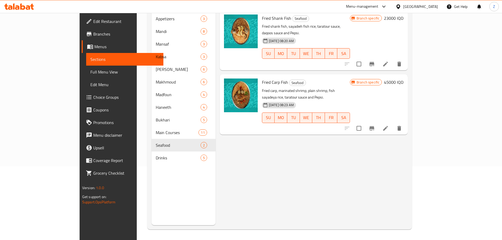
scroll to position [47, 0]
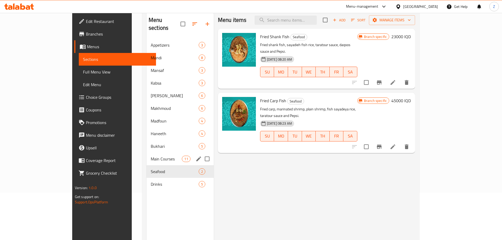
click at [146, 155] on div "Main Courses 11" at bounding box center [179, 158] width 67 height 13
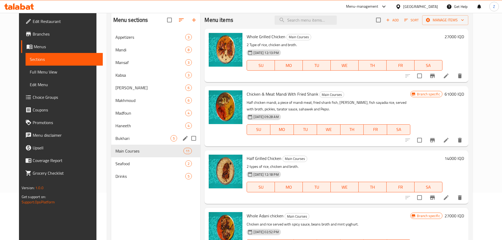
click at [140, 136] on span "Bukhari" at bounding box center [142, 138] width 55 height 6
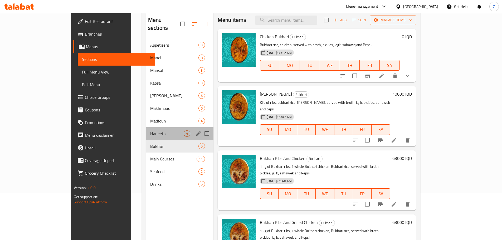
click at [147, 127] on div "Haneeth 4" at bounding box center [179, 133] width 67 height 13
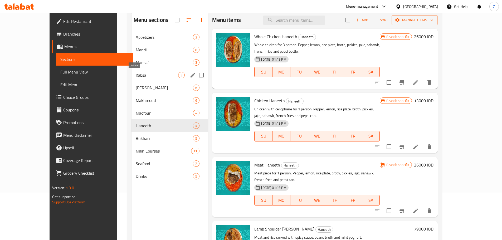
click at [151, 77] on span "Kabsa" at bounding box center [157, 75] width 42 height 6
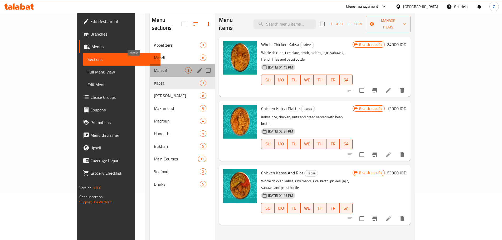
click at [154, 67] on span "Mansaf" at bounding box center [169, 70] width 31 height 6
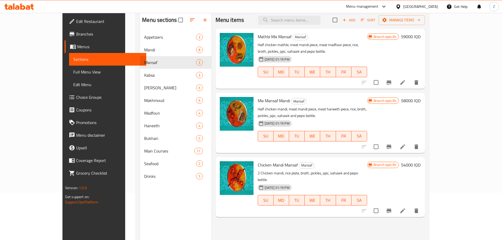
click at [149, 29] on nav "Appetizers 3 Mandi 8 Mansaf 3 Kabsa 3 Mathbi 6 Makhmoud 6 Madfoun 4 Haneeth 4 B…" at bounding box center [175, 107] width 71 height 156
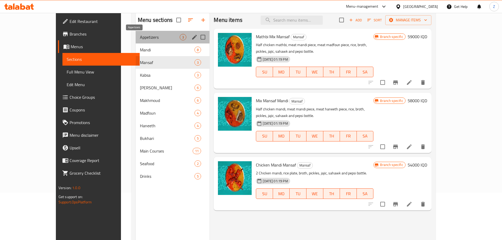
click at [149, 37] on span "Appetizers" at bounding box center [160, 37] width 40 height 6
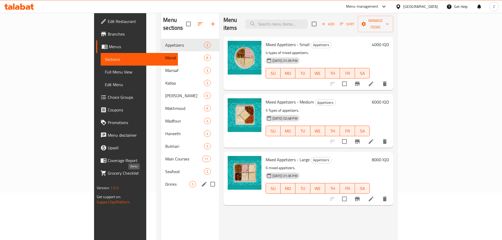
click at [165, 181] on span "Drinks" at bounding box center [177, 184] width 24 height 6
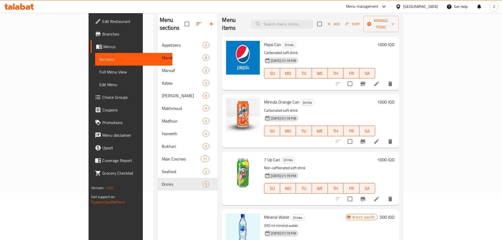
click at [280, 156] on h6 "7 Up Can Drinks" at bounding box center [319, 159] width 111 height 7
click at [284, 165] on p "Non-caffeinated soft drink" at bounding box center [319, 168] width 111 height 7
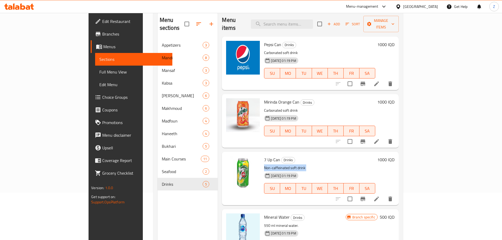
click at [287, 165] on p "Non-caffeinated soft drink" at bounding box center [319, 168] width 111 height 7
click at [289, 165] on p "Non-caffeinated soft drink" at bounding box center [319, 168] width 111 height 7
